Goal: Find specific page/section: Find specific page/section

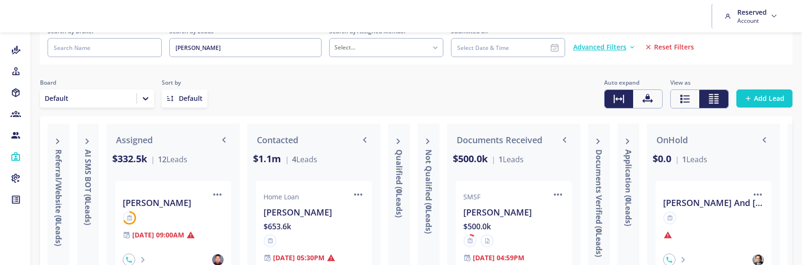
scroll to position [0, 565]
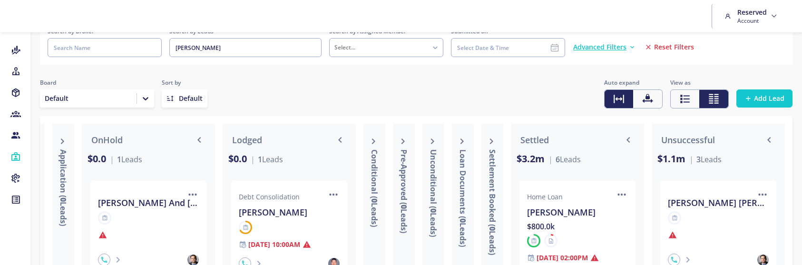
click at [564, 209] on div "[PERSON_NAME]" at bounding box center [577, 212] width 101 height 13
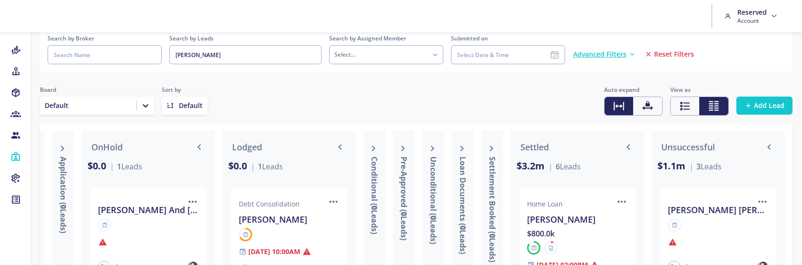
scroll to position [32, 0]
